Goal: Task Accomplishment & Management: Use online tool/utility

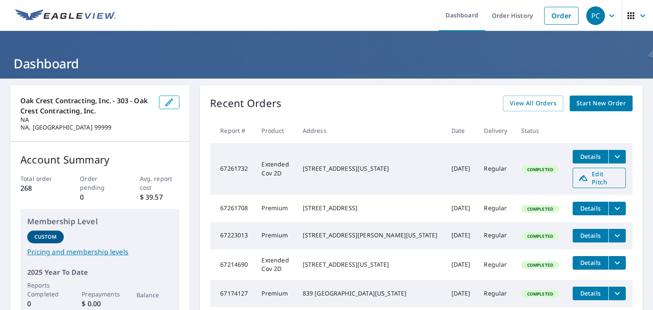
click at [587, 177] on span "Edit Pitch" at bounding box center [599, 178] width 42 height 16
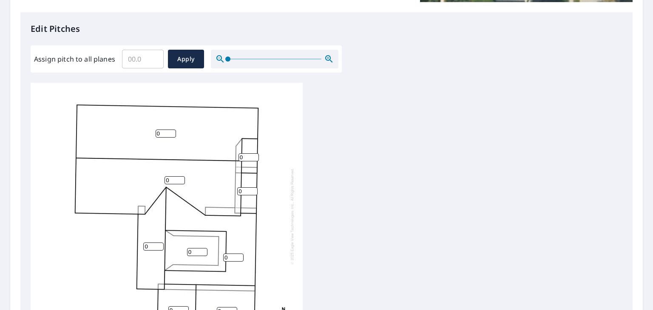
scroll to position [219, 0]
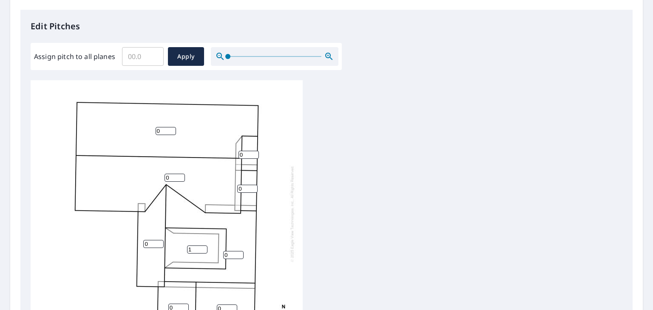
click at [203, 248] on input "1" at bounding box center [197, 250] width 20 height 8
click at [203, 248] on input "2" at bounding box center [197, 250] width 20 height 8
click at [203, 248] on input "3" at bounding box center [197, 250] width 20 height 8
type input "4"
click at [203, 248] on input "4" at bounding box center [197, 250] width 20 height 8
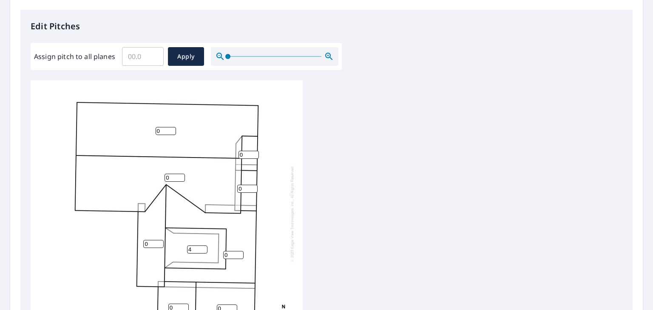
click at [248, 156] on input "0" at bounding box center [249, 155] width 20 height 8
click at [255, 153] on input "1" at bounding box center [249, 155] width 20 height 8
click at [255, 153] on input "2" at bounding box center [249, 155] width 20 height 8
type input "3"
click at [255, 153] on input "3" at bounding box center [249, 155] width 20 height 8
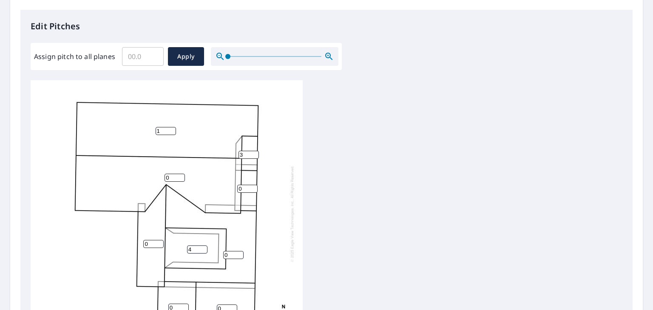
click at [172, 128] on input "1" at bounding box center [166, 131] width 20 height 8
click at [172, 128] on input "2" at bounding box center [166, 131] width 20 height 8
click at [172, 128] on input "3" at bounding box center [166, 131] width 20 height 8
click at [172, 128] on input "4" at bounding box center [166, 131] width 20 height 8
click at [172, 128] on input "5" at bounding box center [166, 131] width 20 height 8
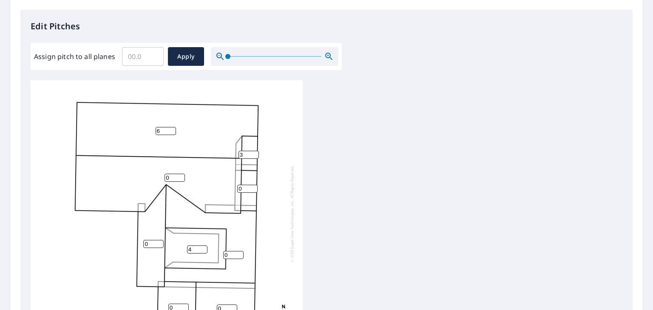
click at [172, 128] on input "6" at bounding box center [166, 131] width 20 height 8
type input "7"
click at [172, 128] on input "7" at bounding box center [166, 131] width 20 height 8
click at [180, 175] on input "1" at bounding box center [175, 178] width 20 height 8
click at [180, 175] on input "2" at bounding box center [175, 178] width 20 height 8
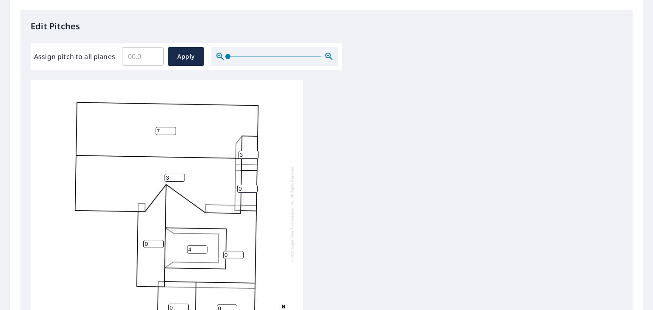
click at [180, 175] on input "3" at bounding box center [175, 178] width 20 height 8
click at [180, 175] on input "4" at bounding box center [175, 178] width 20 height 8
click at [180, 175] on input "5" at bounding box center [175, 178] width 20 height 8
click at [180, 175] on input "6" at bounding box center [175, 178] width 20 height 8
type input "7"
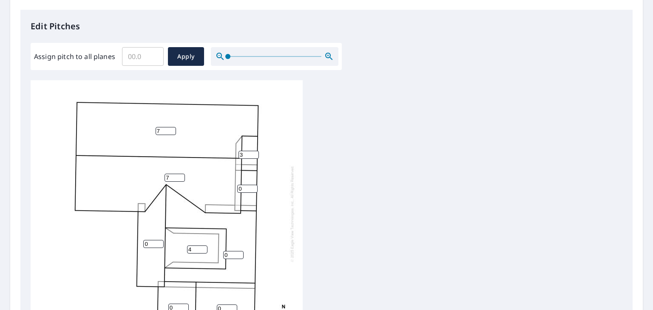
click at [180, 175] on input "7" at bounding box center [175, 178] width 20 height 8
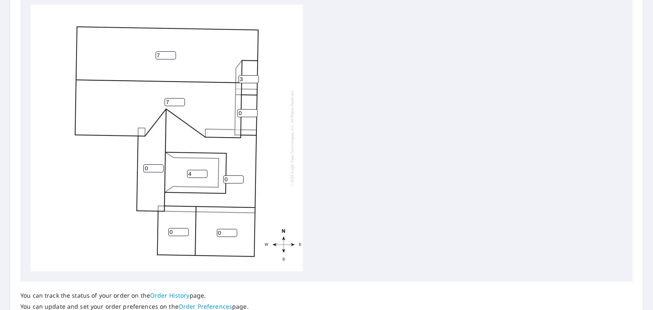
scroll to position [295, 0]
click at [254, 77] on input "4" at bounding box center [249, 78] width 20 height 8
click at [254, 77] on input "5" at bounding box center [249, 78] width 20 height 8
click at [254, 77] on input "6" at bounding box center [249, 78] width 20 height 8
type input "7"
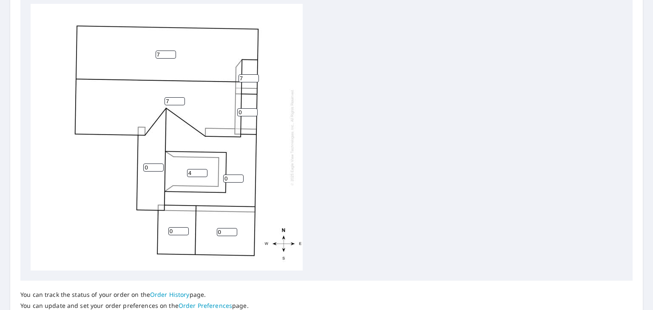
click at [254, 77] on input "7" at bounding box center [249, 78] width 20 height 8
click at [253, 112] on input "1" at bounding box center [247, 112] width 20 height 8
click at [253, 112] on input "2" at bounding box center [247, 112] width 20 height 8
click at [253, 112] on input "3" at bounding box center [247, 112] width 20 height 8
click at [253, 112] on input "4" at bounding box center [247, 112] width 20 height 8
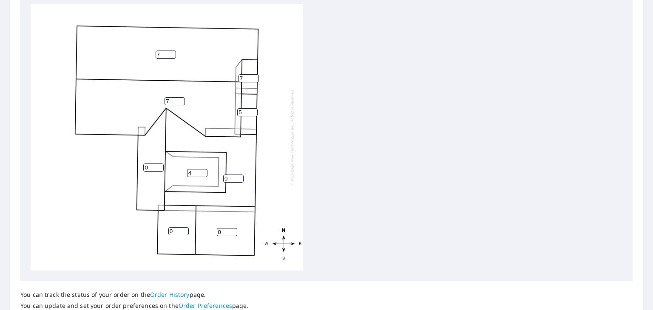
click at [253, 112] on input "5" at bounding box center [247, 112] width 20 height 8
type input "6"
click at [253, 112] on input "6" at bounding box center [247, 112] width 20 height 8
click at [146, 164] on input "0" at bounding box center [153, 168] width 20 height 8
click at [158, 165] on input "1" at bounding box center [153, 168] width 20 height 8
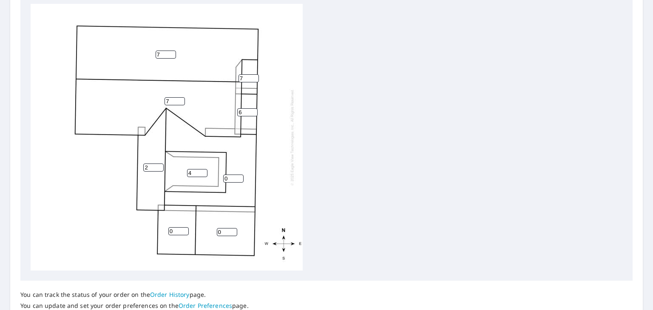
click at [158, 165] on input "2" at bounding box center [153, 168] width 20 height 8
click at [158, 165] on input "3" at bounding box center [153, 168] width 20 height 8
click at [158, 165] on input "4" at bounding box center [153, 168] width 20 height 8
click at [158, 165] on input "5" at bounding box center [153, 168] width 20 height 8
click at [158, 165] on input "6" at bounding box center [153, 168] width 20 height 8
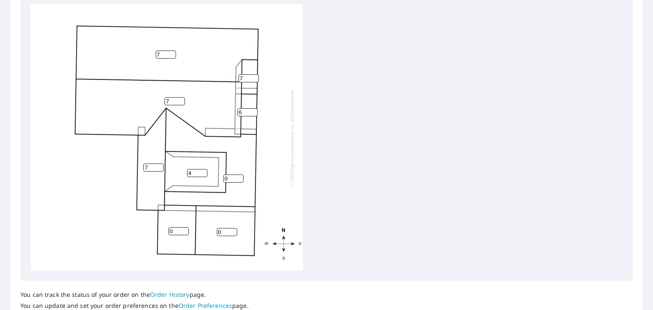
type input "7"
click at [158, 165] on input "7" at bounding box center [153, 168] width 20 height 8
click at [232, 179] on input "0" at bounding box center [233, 179] width 20 height 8
type input "5"
click at [254, 112] on input "5" at bounding box center [247, 112] width 20 height 8
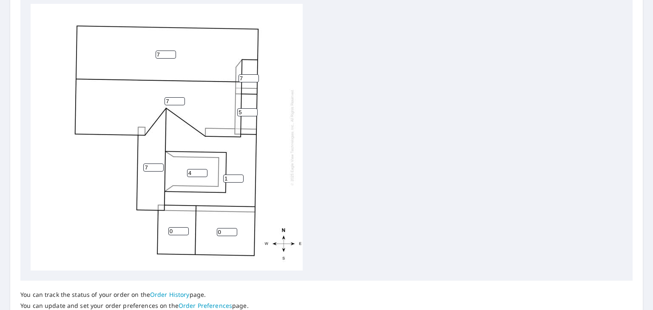
click at [239, 178] on input "1" at bounding box center [233, 179] width 20 height 8
click at [239, 178] on input "2" at bounding box center [233, 179] width 20 height 8
click at [239, 178] on input "3" at bounding box center [233, 179] width 20 height 8
click at [239, 178] on input "4" at bounding box center [233, 179] width 20 height 8
click at [239, 178] on input "5" at bounding box center [233, 179] width 20 height 8
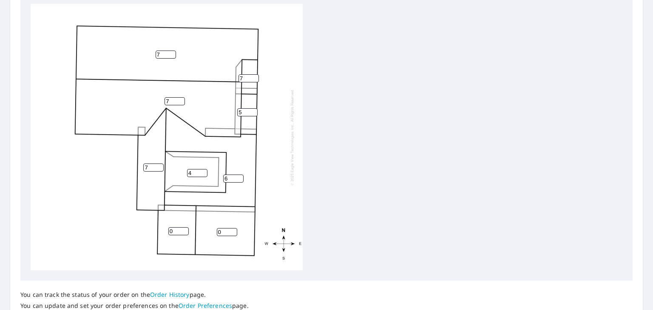
click at [239, 178] on input "6" at bounding box center [233, 179] width 20 height 8
type input "7"
click at [239, 178] on input "7" at bounding box center [233, 179] width 20 height 8
click at [253, 114] on input "4" at bounding box center [247, 112] width 20 height 8
type input "3"
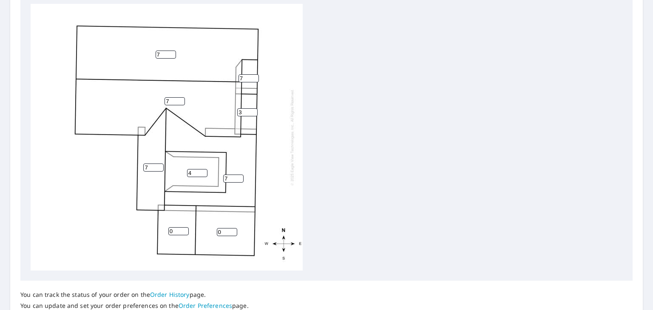
click at [253, 114] on input "3" at bounding box center [247, 112] width 20 height 8
click at [184, 230] on input "1" at bounding box center [178, 232] width 20 height 8
click at [184, 230] on input "2" at bounding box center [178, 232] width 20 height 8
click at [184, 230] on input "3" at bounding box center [178, 232] width 20 height 8
click at [184, 230] on input "4" at bounding box center [178, 232] width 20 height 8
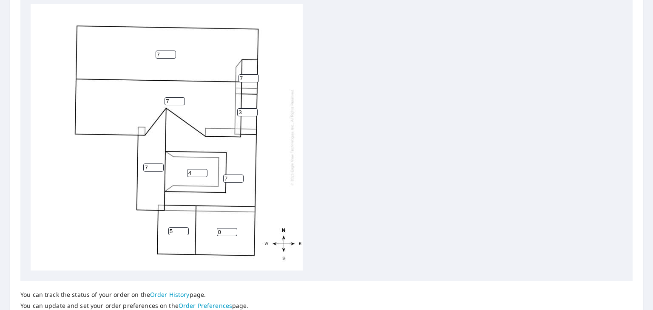
click at [184, 230] on input "5" at bounding box center [178, 232] width 20 height 8
click at [184, 230] on input "6" at bounding box center [178, 232] width 20 height 8
type input "7"
click at [184, 230] on input "7" at bounding box center [178, 232] width 20 height 8
click at [233, 231] on input "1" at bounding box center [227, 232] width 20 height 8
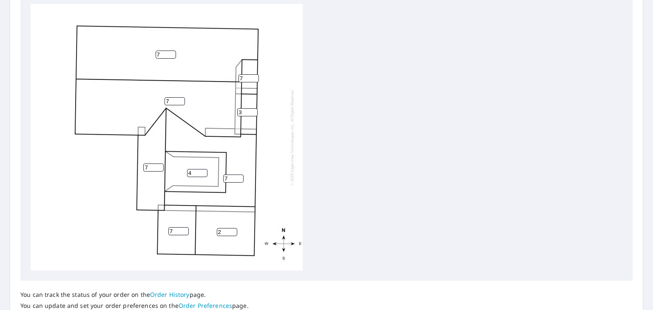
click at [233, 231] on input "2" at bounding box center [227, 232] width 20 height 8
click at [233, 231] on input "3" at bounding box center [227, 232] width 20 height 8
click at [233, 231] on input "4" at bounding box center [227, 232] width 20 height 8
click at [233, 231] on input "5" at bounding box center [227, 232] width 20 height 8
click at [233, 231] on input "6" at bounding box center [227, 232] width 20 height 8
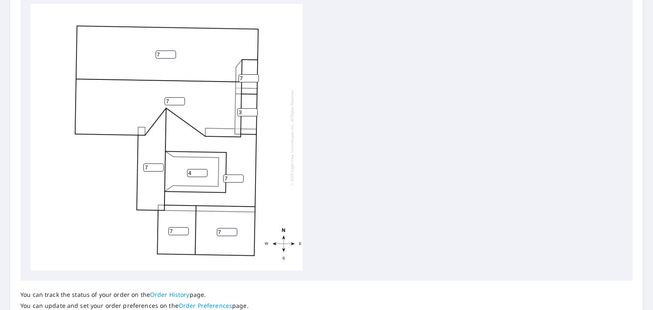
type input "7"
click at [233, 231] on input "7" at bounding box center [227, 232] width 20 height 8
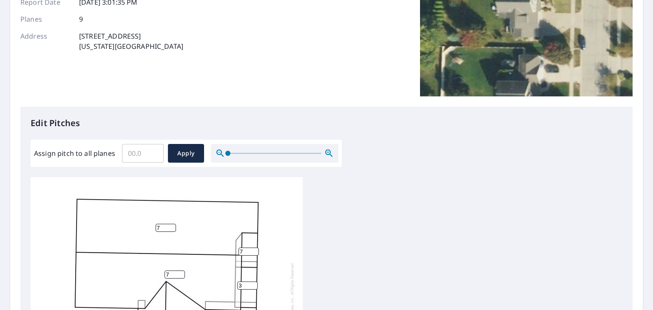
scroll to position [362, 0]
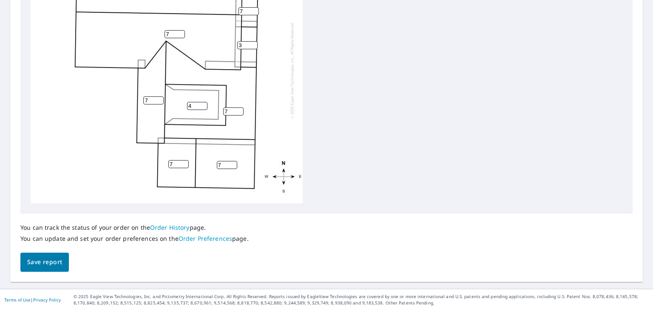
click at [34, 259] on span "Save report" at bounding box center [44, 262] width 35 height 11
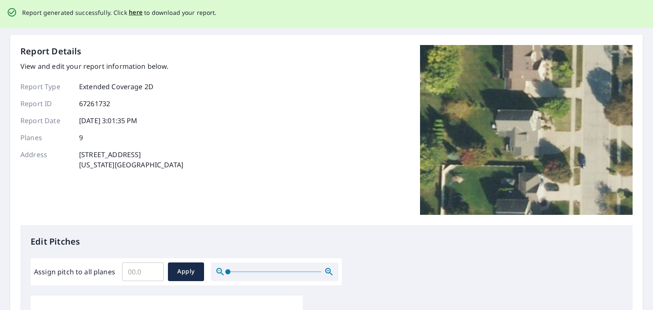
scroll to position [0, 0]
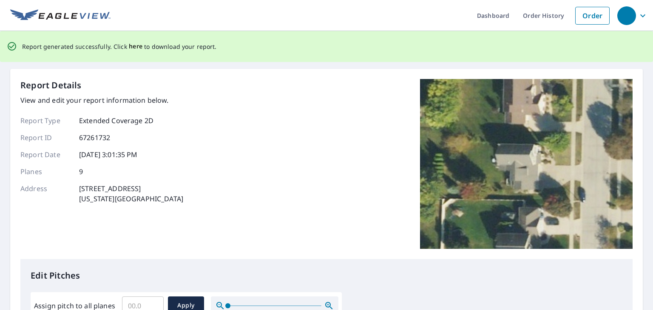
click at [131, 50] on span "here" at bounding box center [136, 46] width 14 height 11
